Goal: Task Accomplishment & Management: Manage account settings

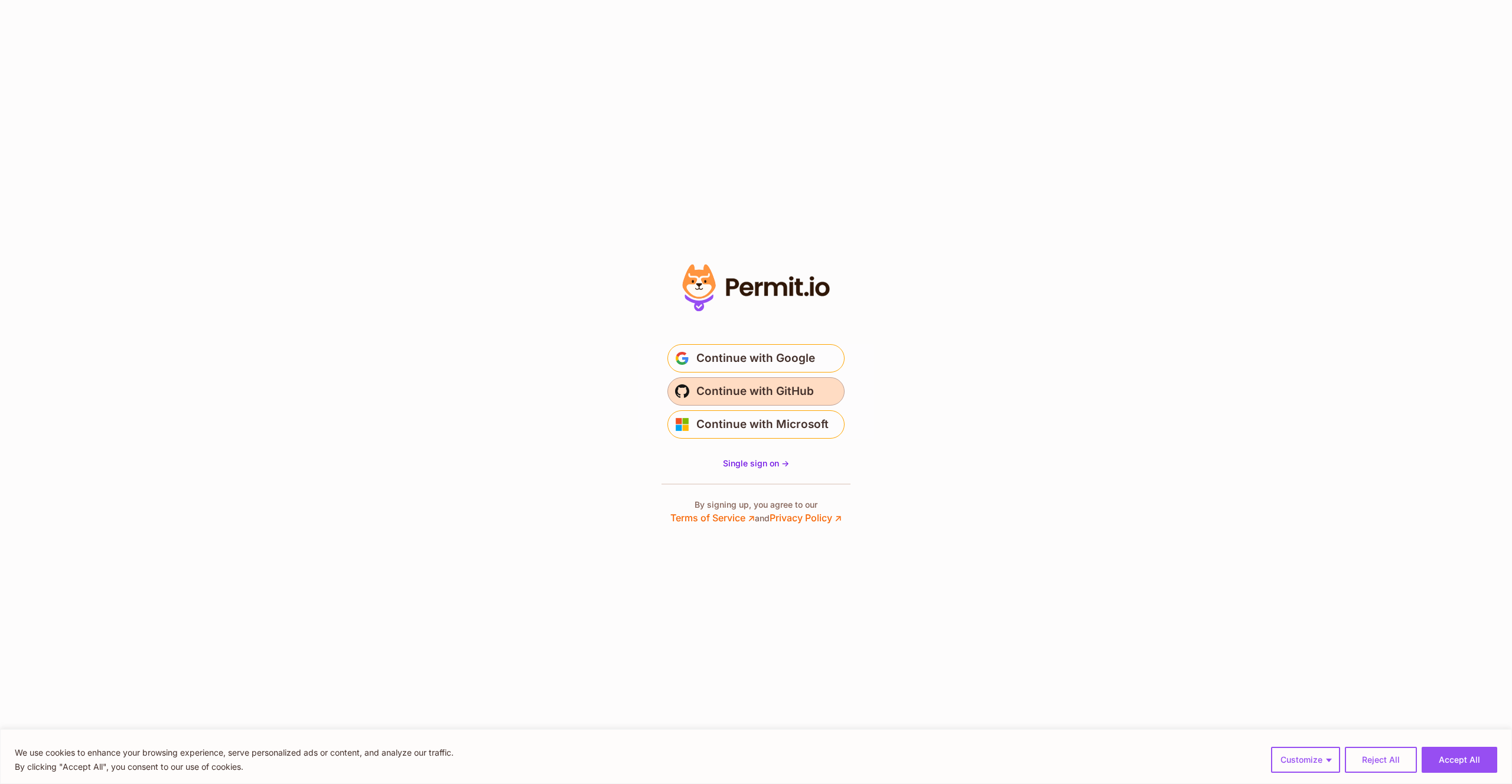
click at [775, 392] on span "Continue with GitHub" at bounding box center [755, 391] width 117 height 19
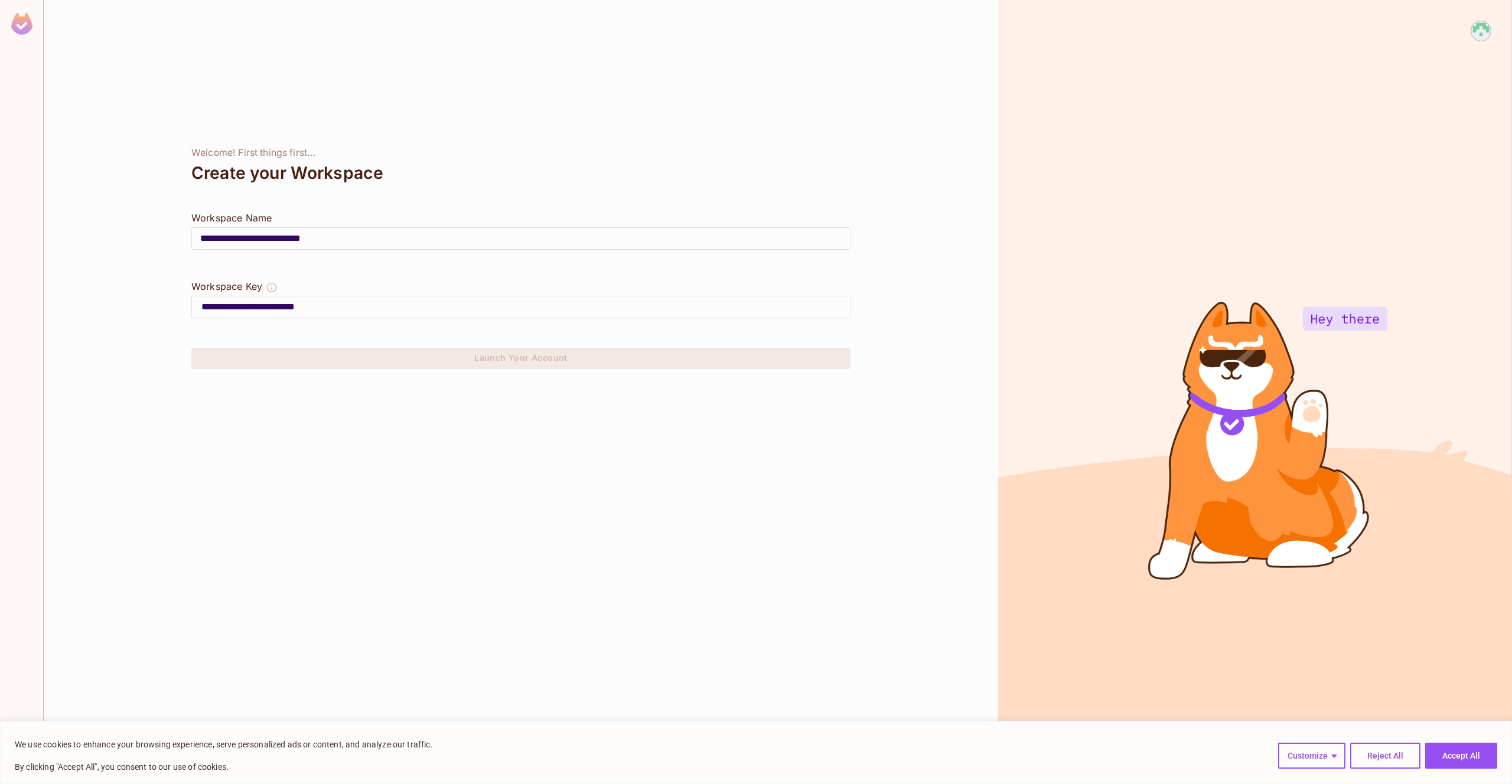
click at [24, 22] on img at bounding box center [22, 24] width 22 height 22
click at [1486, 24] on img at bounding box center [1480, 31] width 19 height 19
click at [1446, 89] on li "Log out" at bounding box center [1464, 94] width 159 height 19
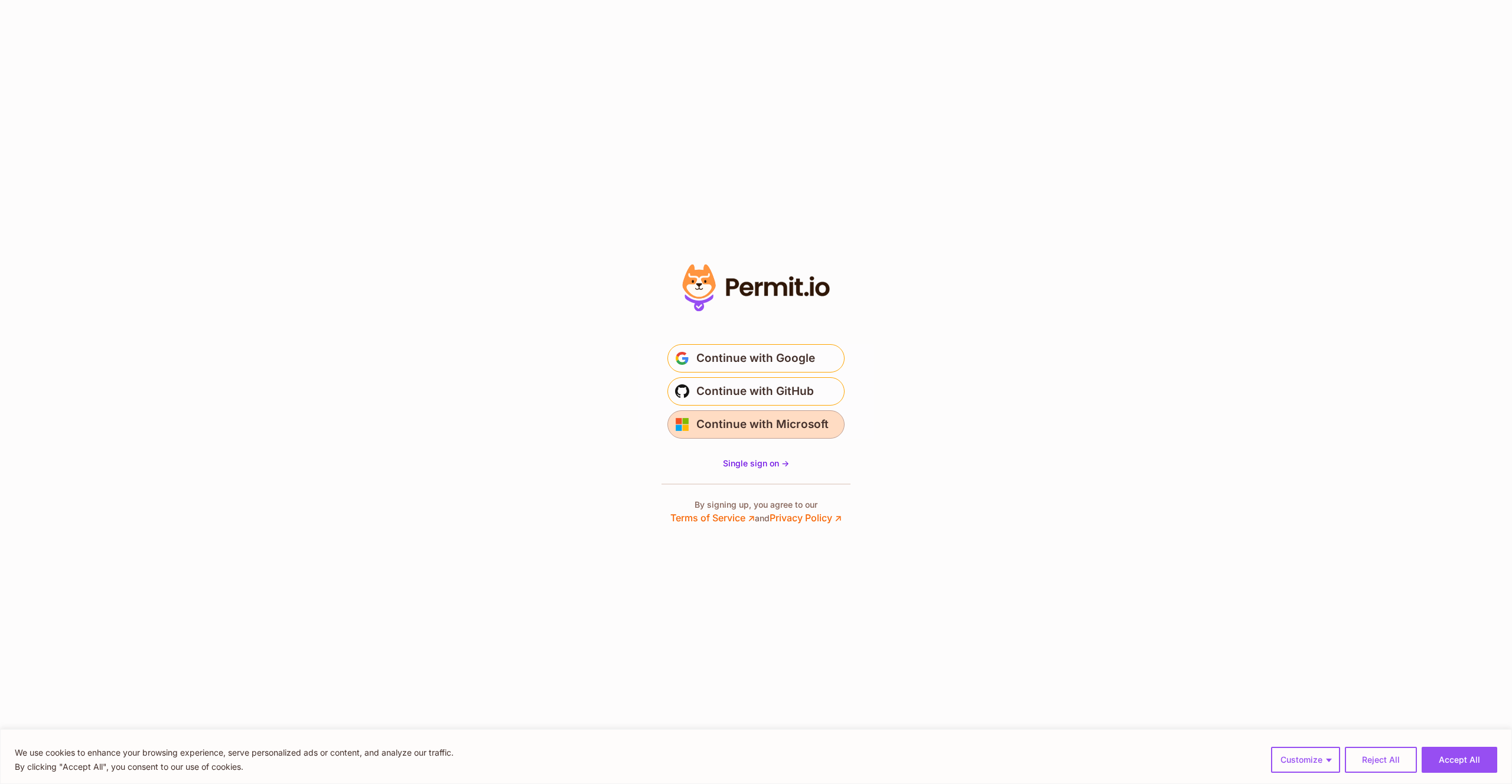
click at [719, 417] on span "Continue with Microsoft" at bounding box center [763, 424] width 133 height 19
click at [720, 428] on span "Continue with Microsoft" at bounding box center [763, 424] width 133 height 19
click at [740, 464] on span "Single sign on ->" at bounding box center [756, 463] width 66 height 10
click at [752, 392] on span "Continue with GitHub" at bounding box center [755, 391] width 117 height 19
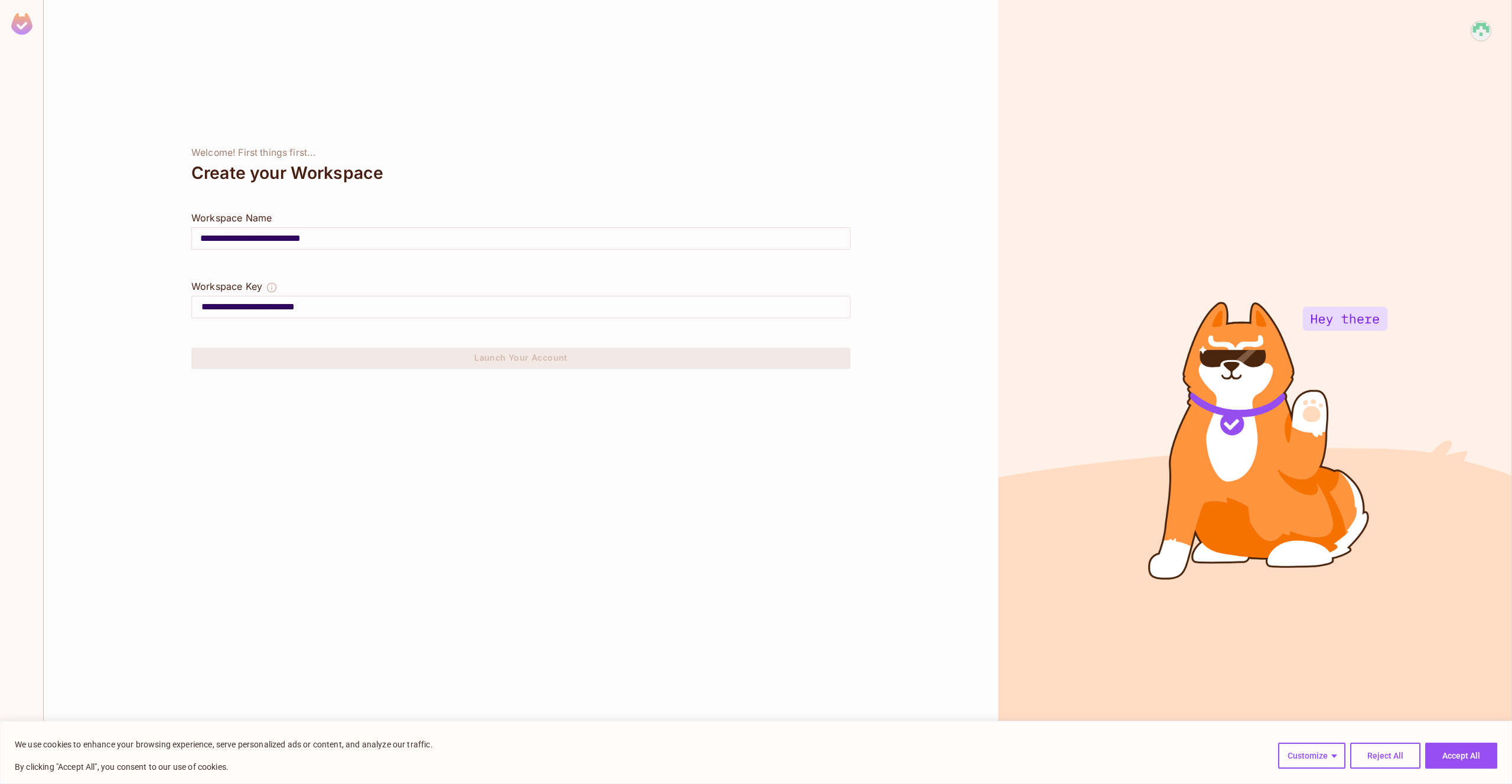
click at [355, 238] on input "**********" at bounding box center [520, 238] width 658 height 33
paste input "text"
type input "**********"
click at [385, 421] on div "**********" at bounding box center [521, 392] width 954 height 784
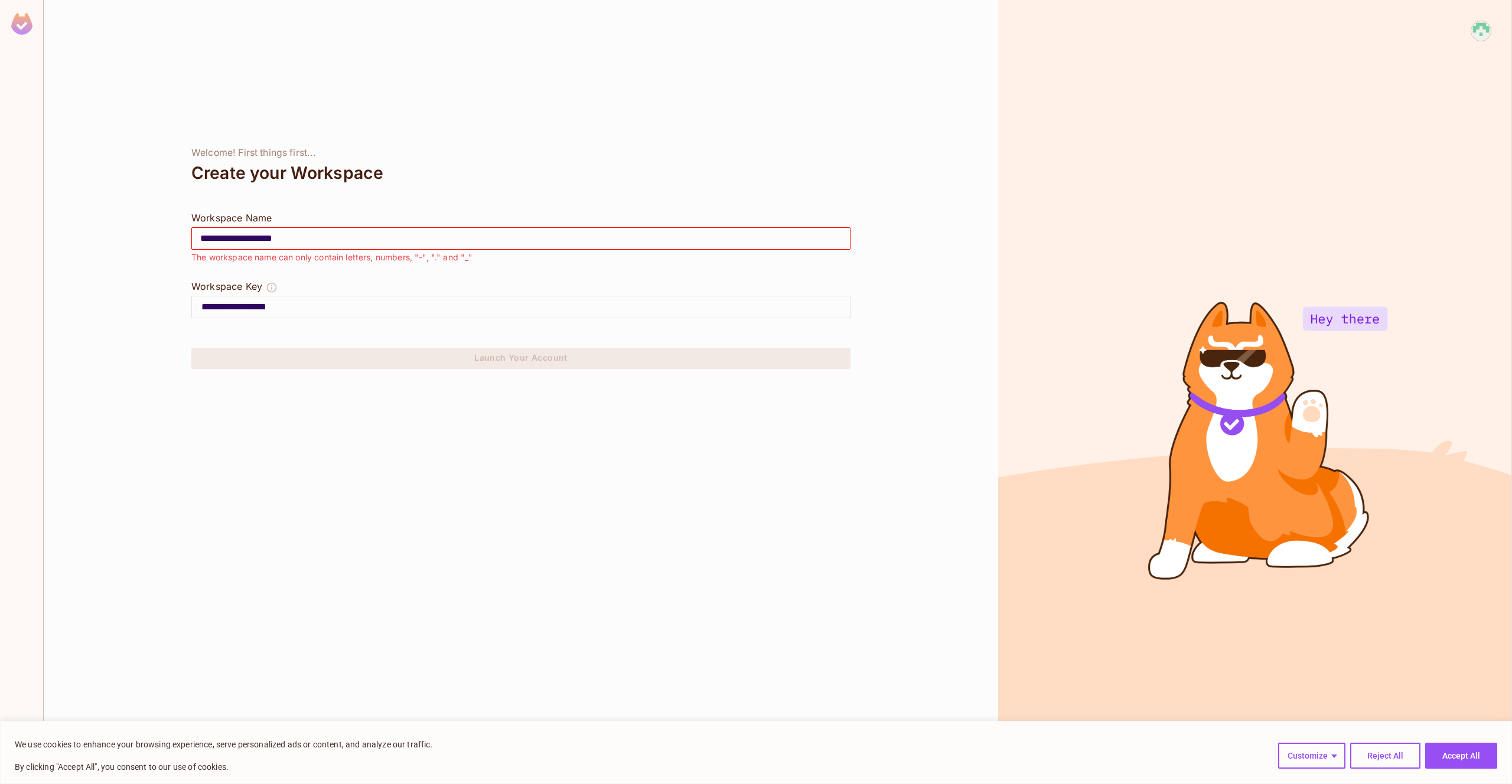
click at [277, 238] on input "**********" at bounding box center [520, 238] width 658 height 33
type input "*****"
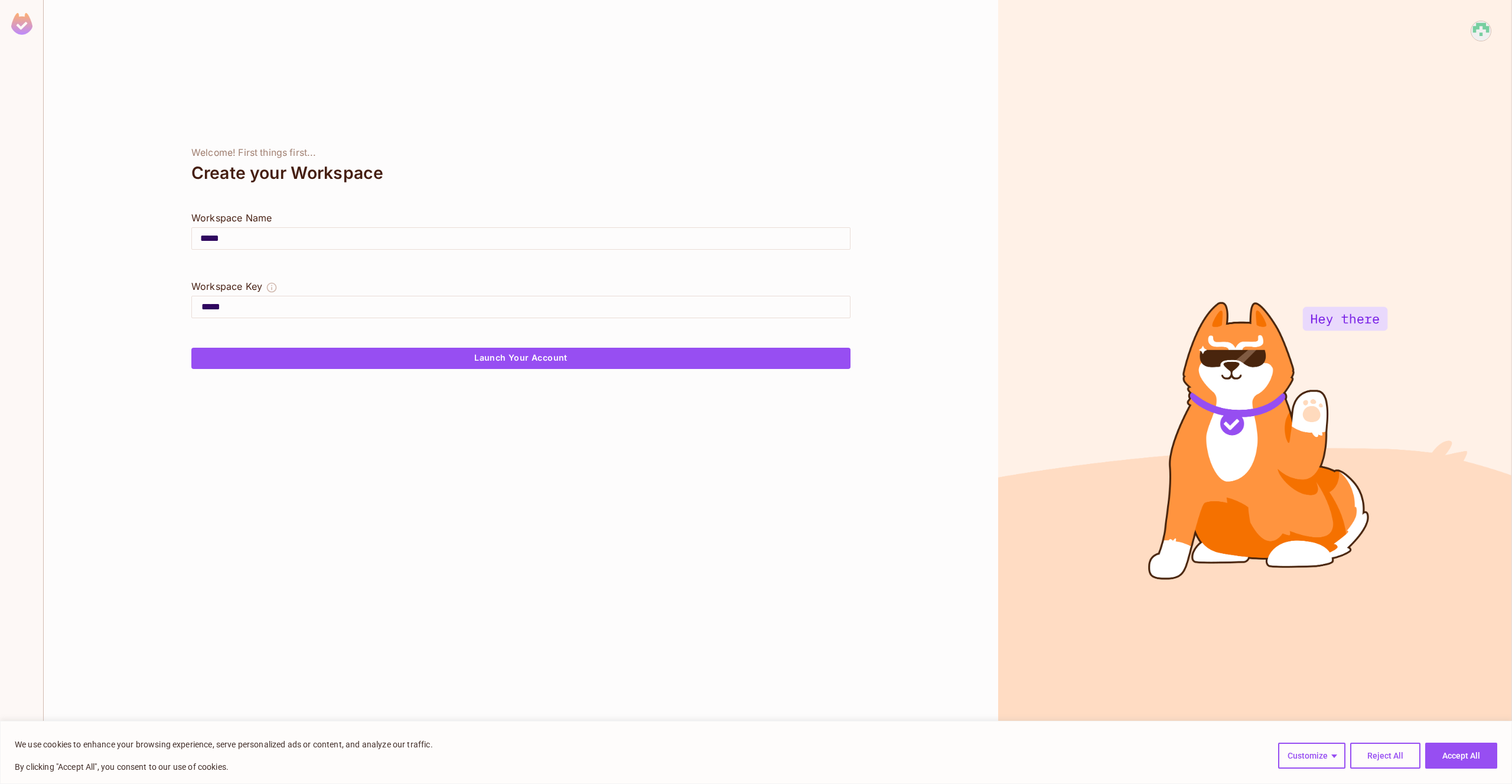
type input "*****"
click at [444, 482] on div "Welcome! First things first... Create your Workspace Workspace Name ***** ​ Wor…" at bounding box center [521, 392] width 954 height 784
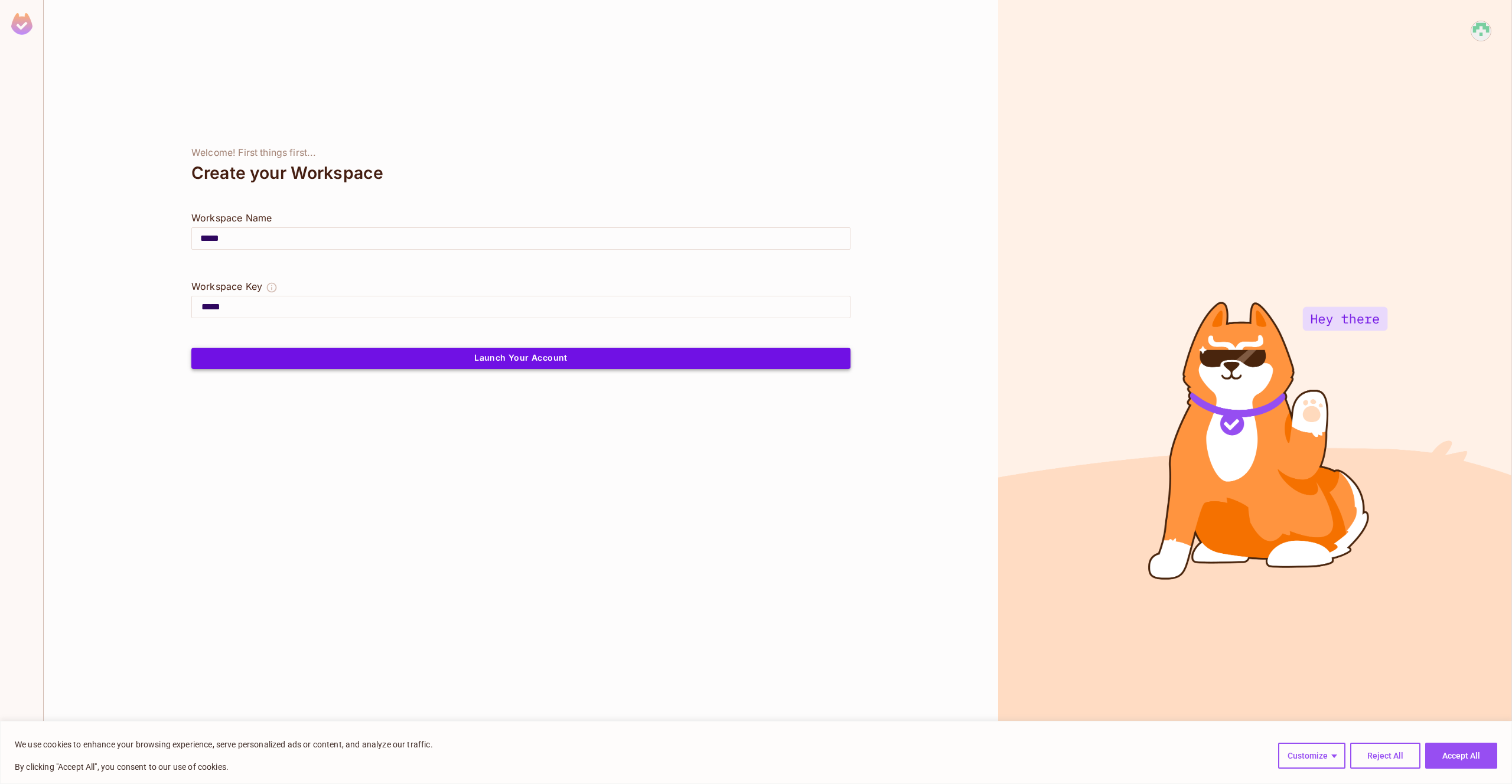
click at [487, 366] on button "Launch Your Account" at bounding box center [521, 359] width 659 height 22
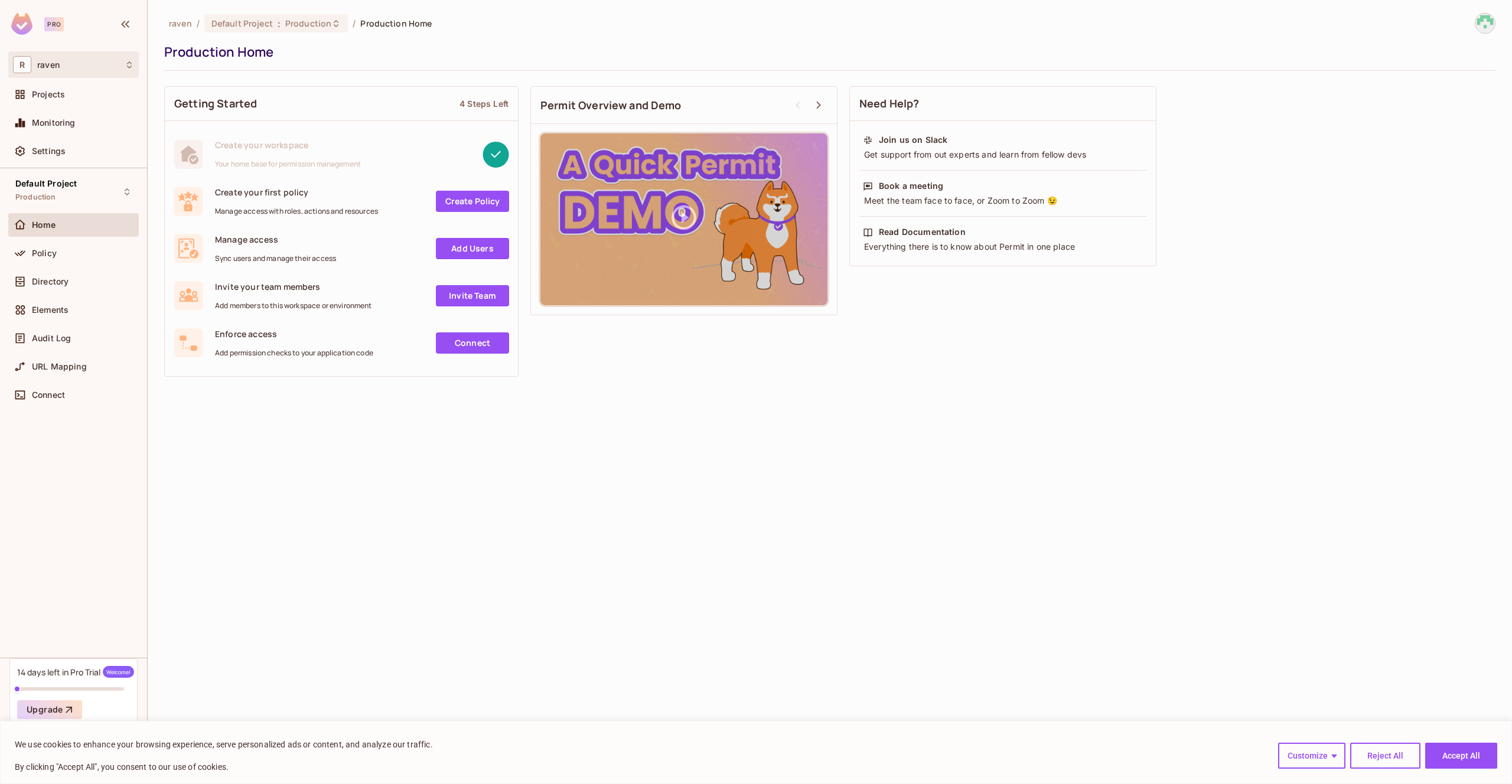
click at [79, 72] on div "R raven" at bounding box center [73, 65] width 121 height 17
click at [563, 603] on div at bounding box center [756, 392] width 1512 height 784
click at [1490, 24] on img at bounding box center [1485, 23] width 19 height 19
click at [1490, 24] on div at bounding box center [756, 392] width 1512 height 784
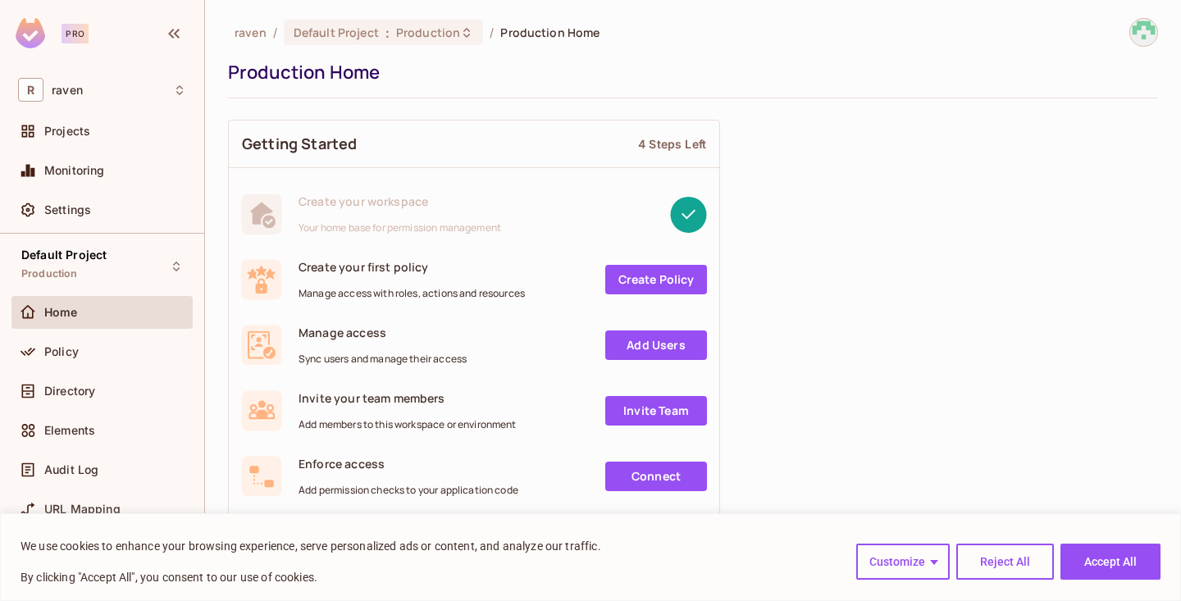
click at [1131, 41] on img at bounding box center [1143, 32] width 27 height 27
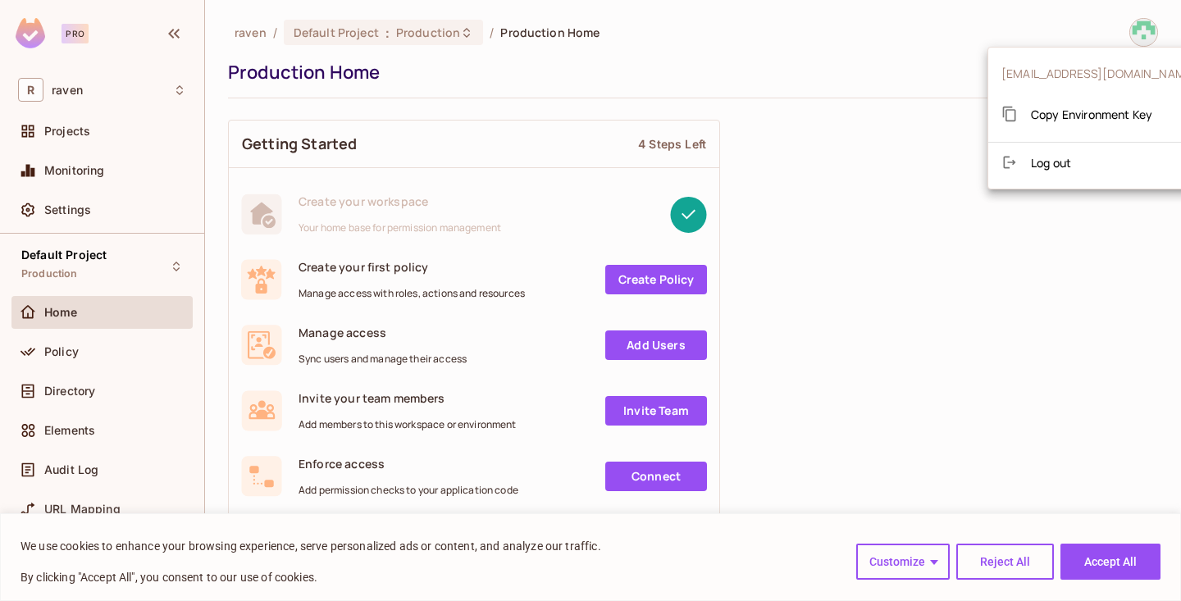
click at [1047, 158] on span "Log out" at bounding box center [1051, 163] width 40 height 16
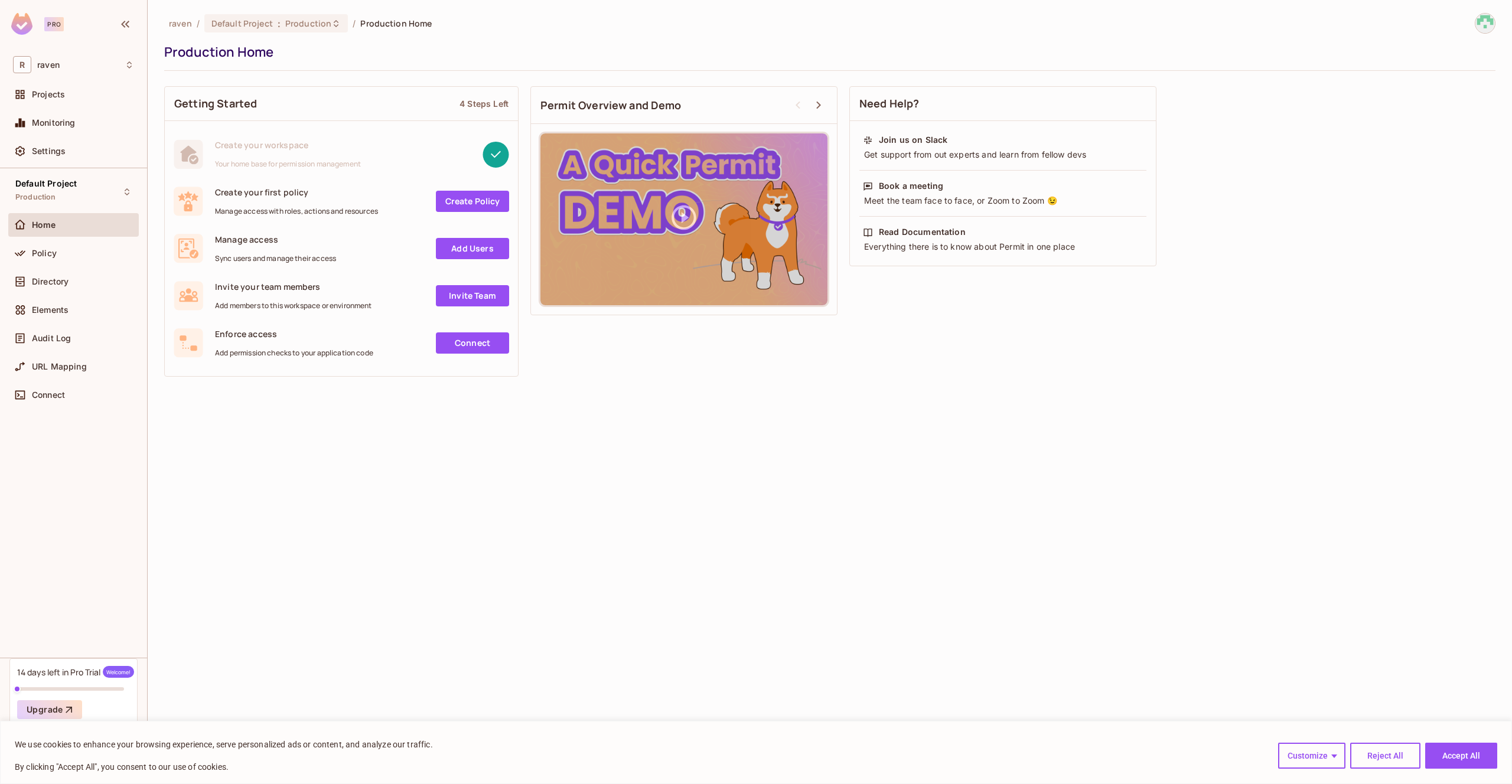
click at [1421, 280] on div "Getting Started 4 Steps Left Create your workspace Your home base for permissio…" at bounding box center [830, 232] width 1331 height 302
click at [1480, 35] on div "raven / Default Project : Production / Production Home Production Home" at bounding box center [830, 42] width 1331 height 58
click at [1481, 30] on img at bounding box center [1485, 23] width 19 height 19
click at [75, 64] on div at bounding box center [756, 392] width 1512 height 784
click at [62, 68] on div "R raven" at bounding box center [73, 65] width 121 height 17
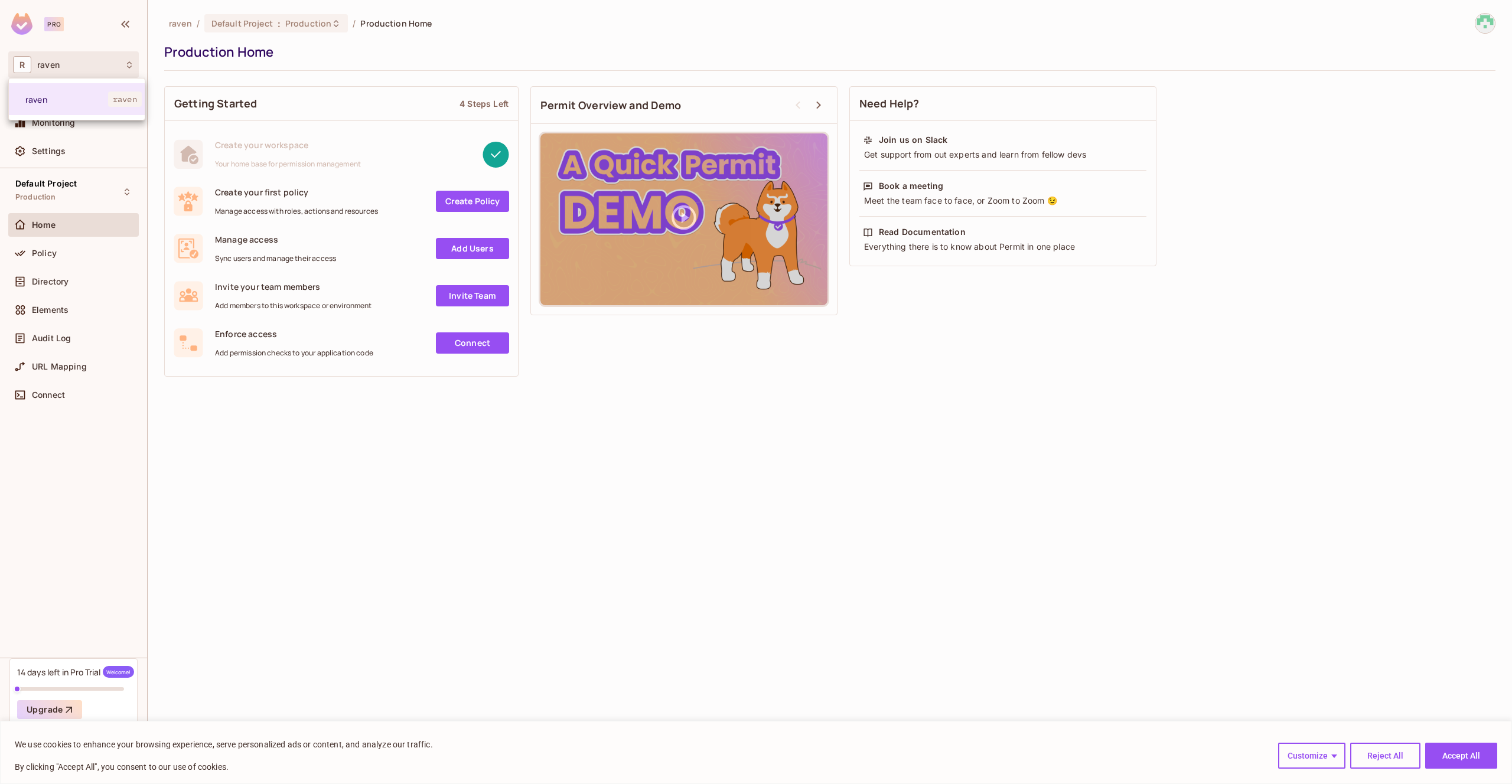
click at [62, 68] on div at bounding box center [756, 392] width 1512 height 784
click at [376, 477] on div "raven / Default Project : Production / Production Home Production Home Getting …" at bounding box center [830, 392] width 1364 height 784
click at [1493, 19] on img at bounding box center [1485, 23] width 19 height 19
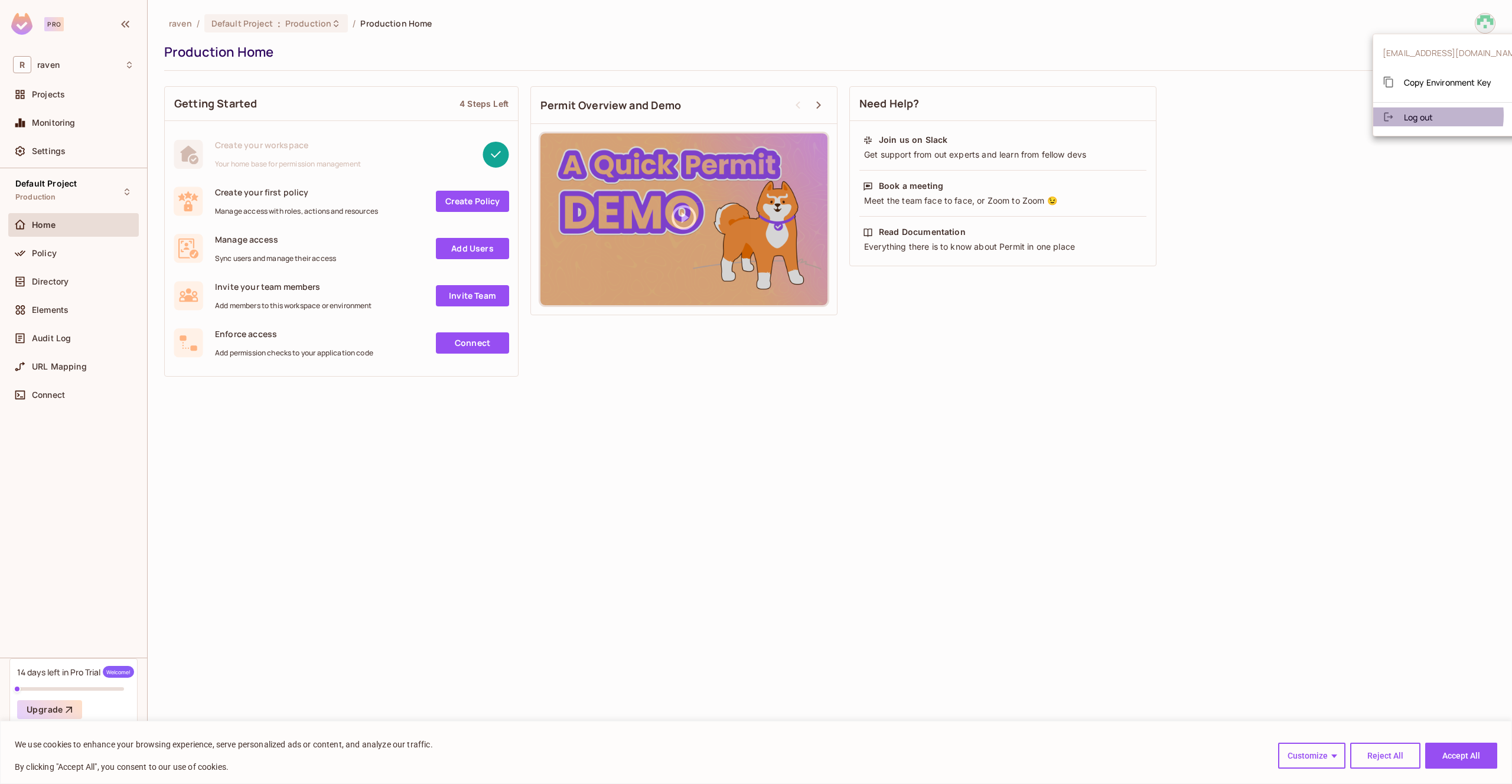
click at [1427, 115] on span "Log out" at bounding box center [1418, 117] width 29 height 12
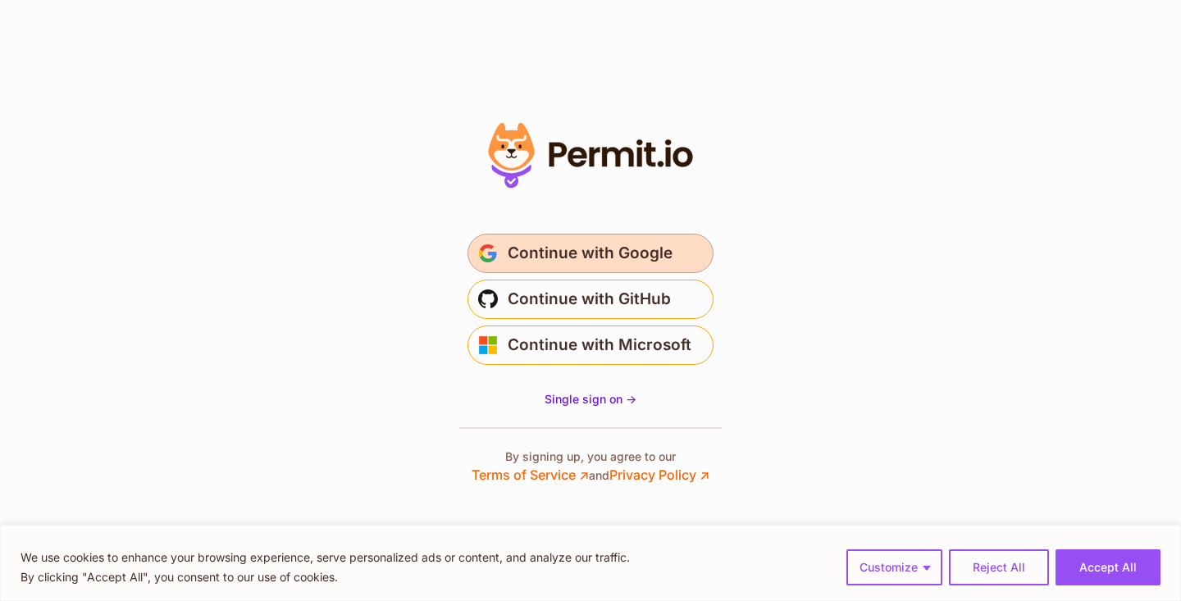
click at [594, 257] on span "Continue with Google" at bounding box center [590, 253] width 165 height 26
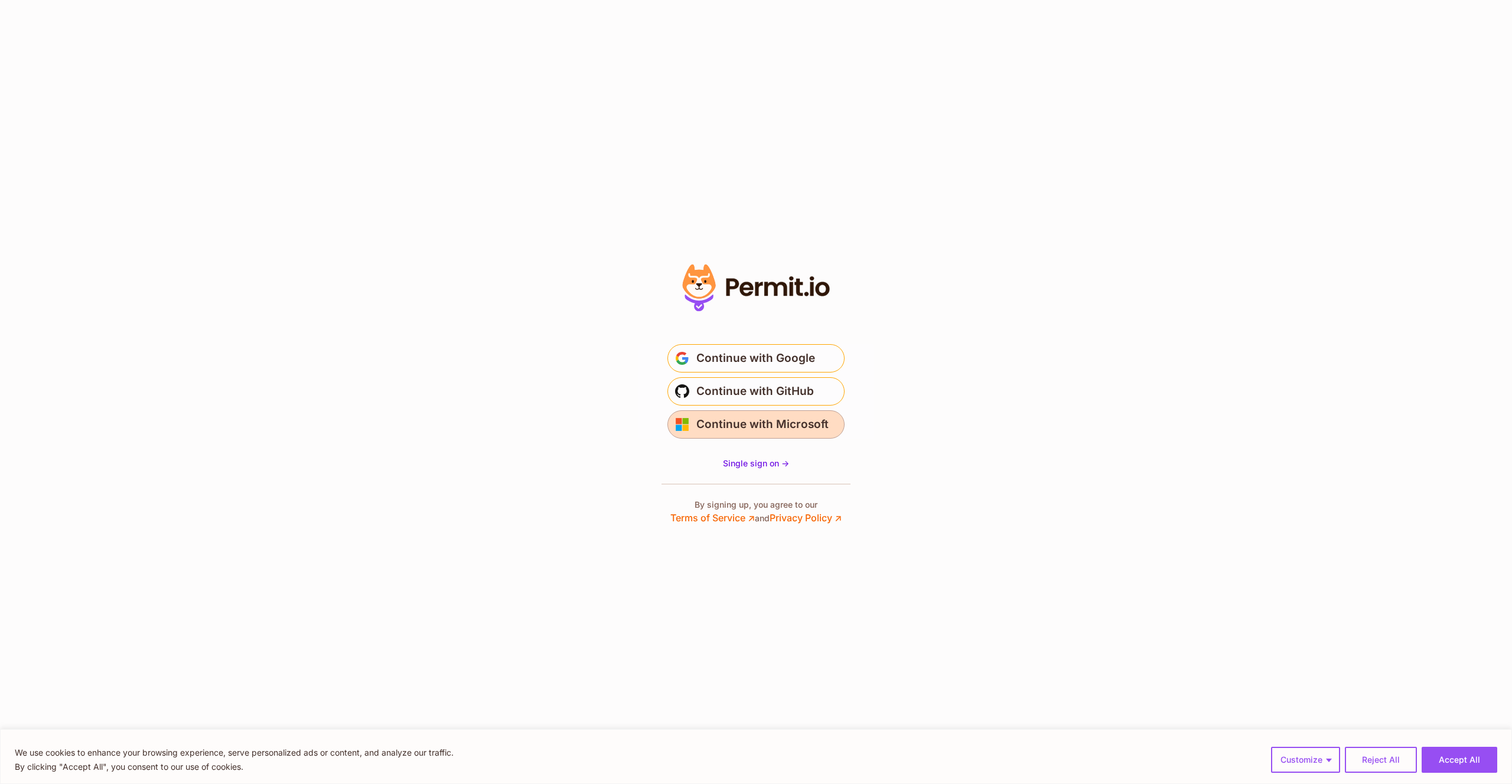
click at [756, 417] on span "Continue with Microsoft" at bounding box center [763, 424] width 133 height 19
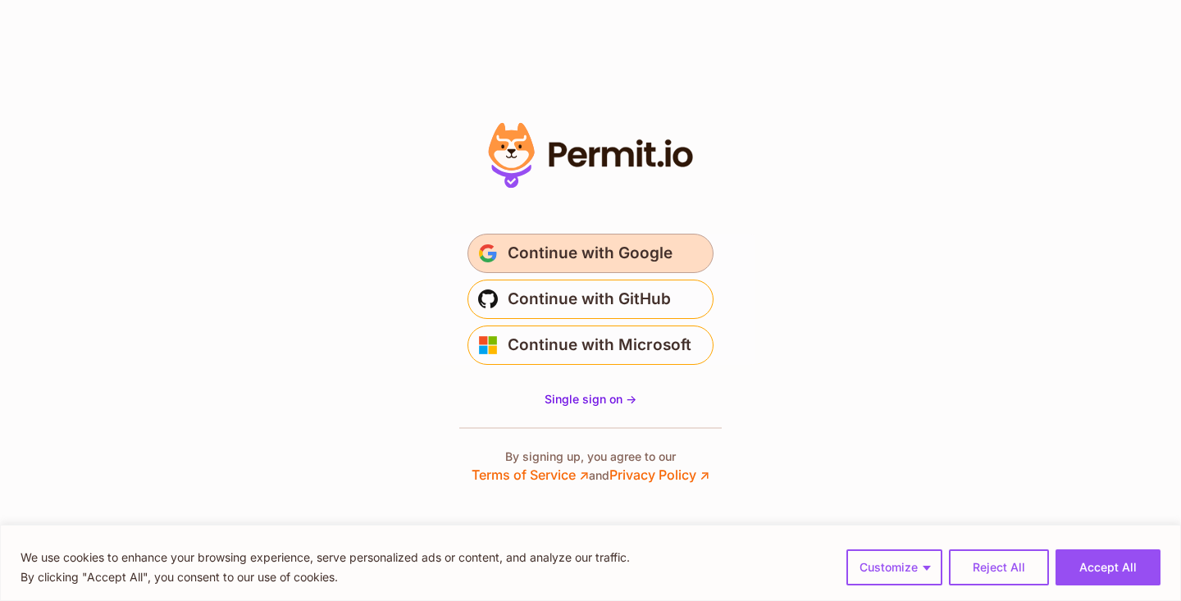
click at [604, 244] on span "Continue with Google" at bounding box center [590, 253] width 165 height 26
click at [636, 258] on span "Continue with Google" at bounding box center [590, 253] width 165 height 26
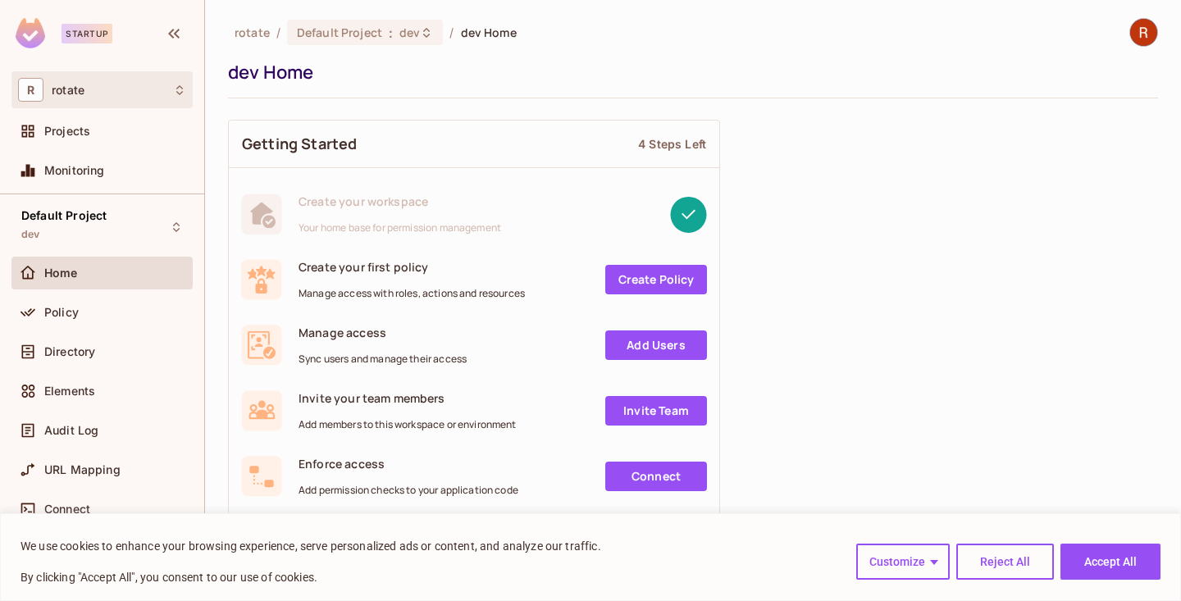
click at [140, 89] on div "R rotate" at bounding box center [102, 90] width 168 height 24
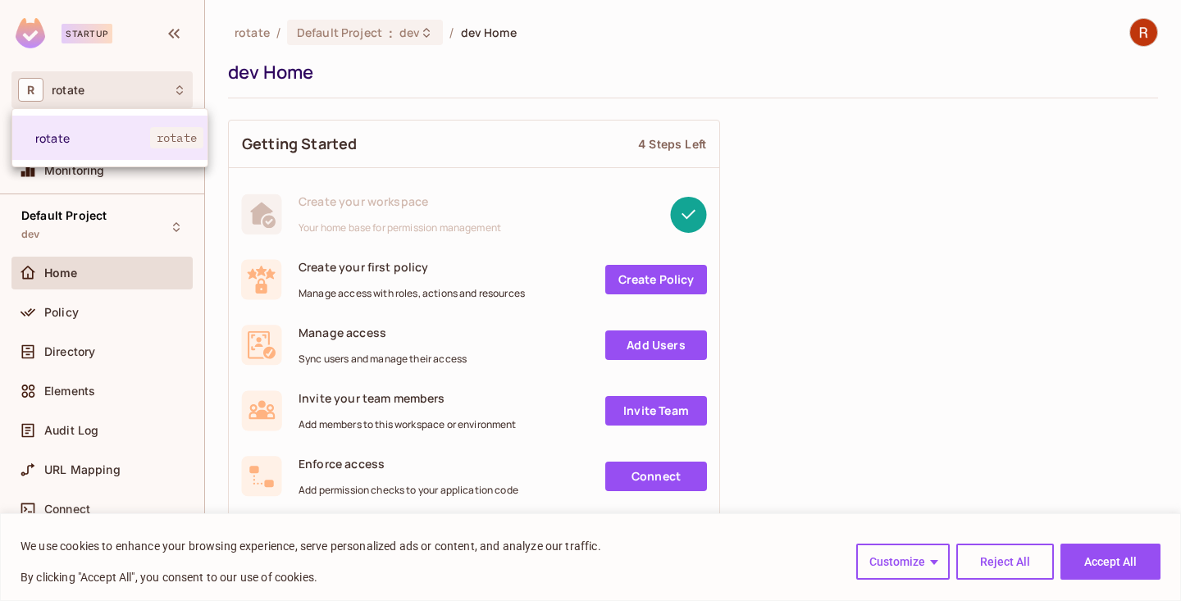
click at [111, 275] on div at bounding box center [590, 300] width 1181 height 601
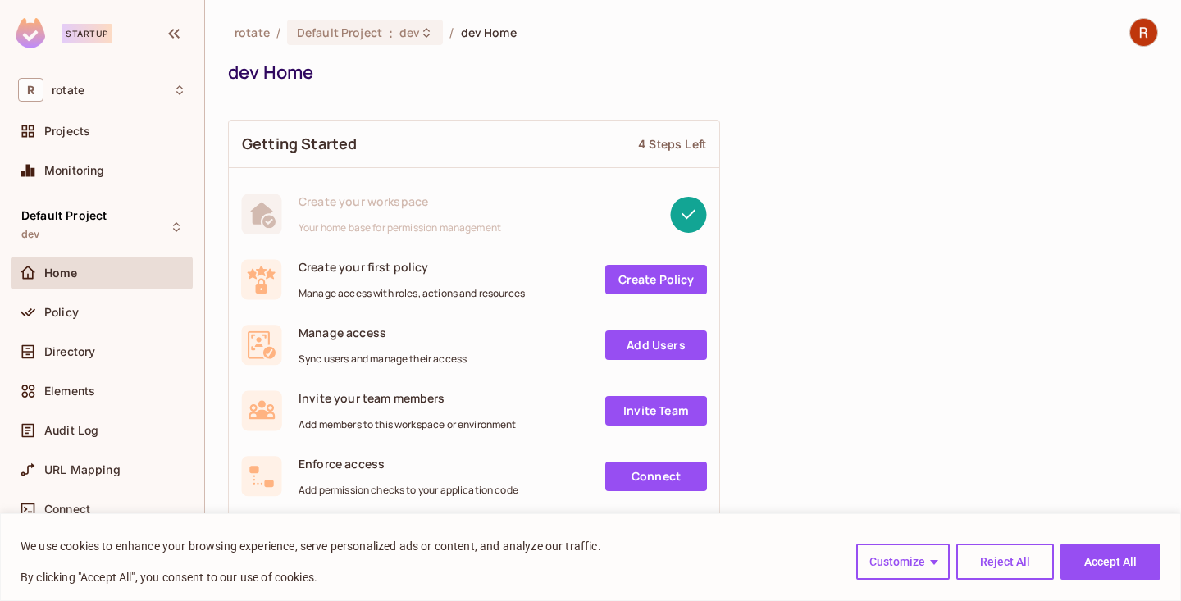
click at [1138, 25] on img at bounding box center [1143, 32] width 27 height 27
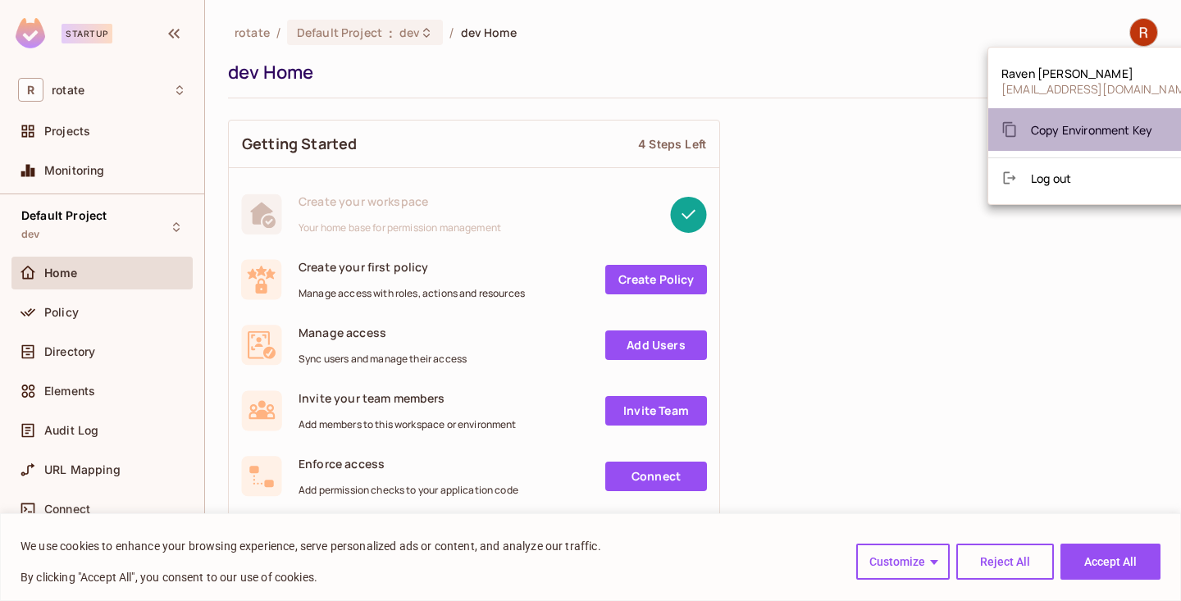
click at [1104, 126] on span "Copy Environment Key" at bounding box center [1091, 130] width 121 height 16
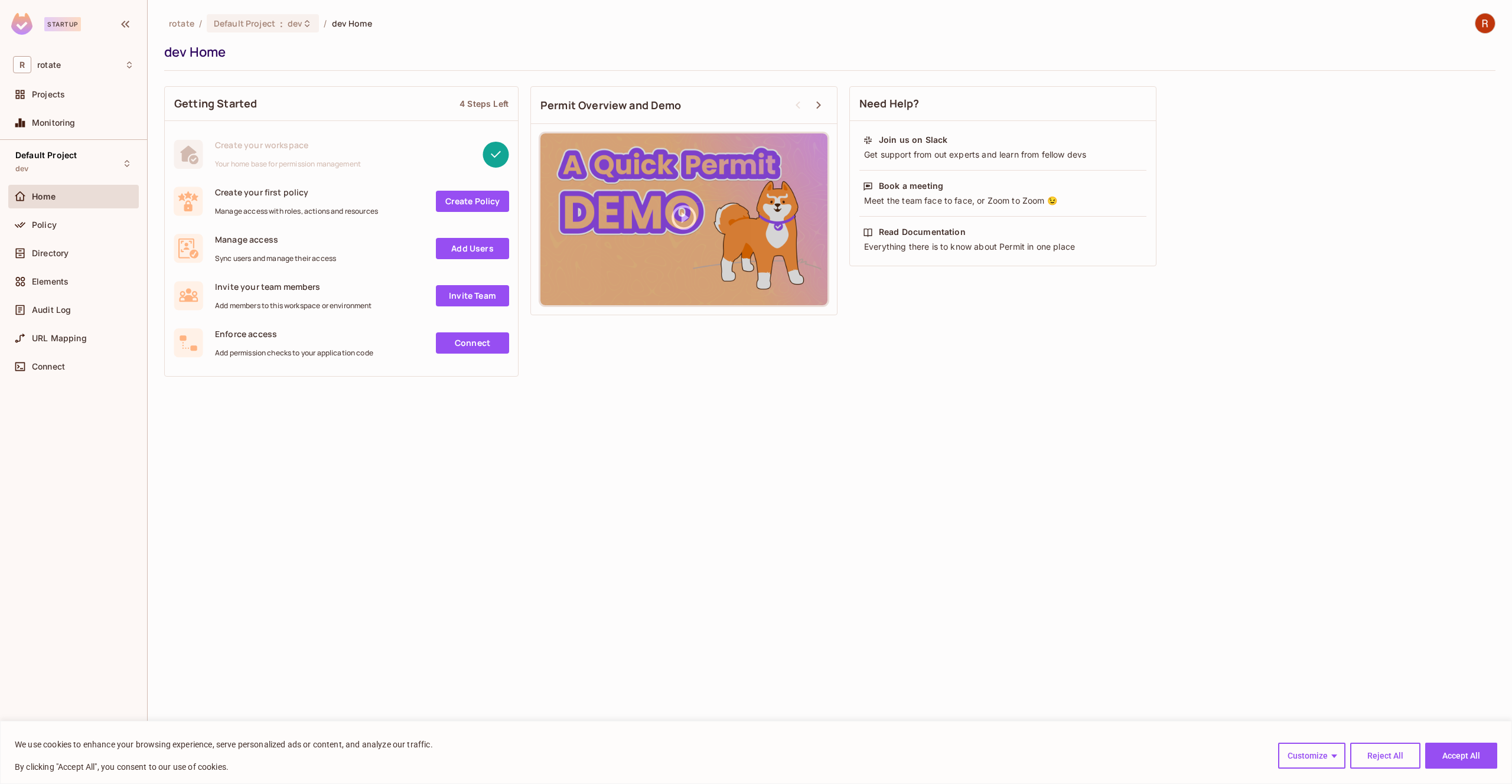
click at [850, 21] on img at bounding box center [1485, 23] width 19 height 19
click at [850, 98] on span "Copy Environment Key" at bounding box center [1447, 94] width 87 height 12
